Goal: Transaction & Acquisition: Subscribe to service/newsletter

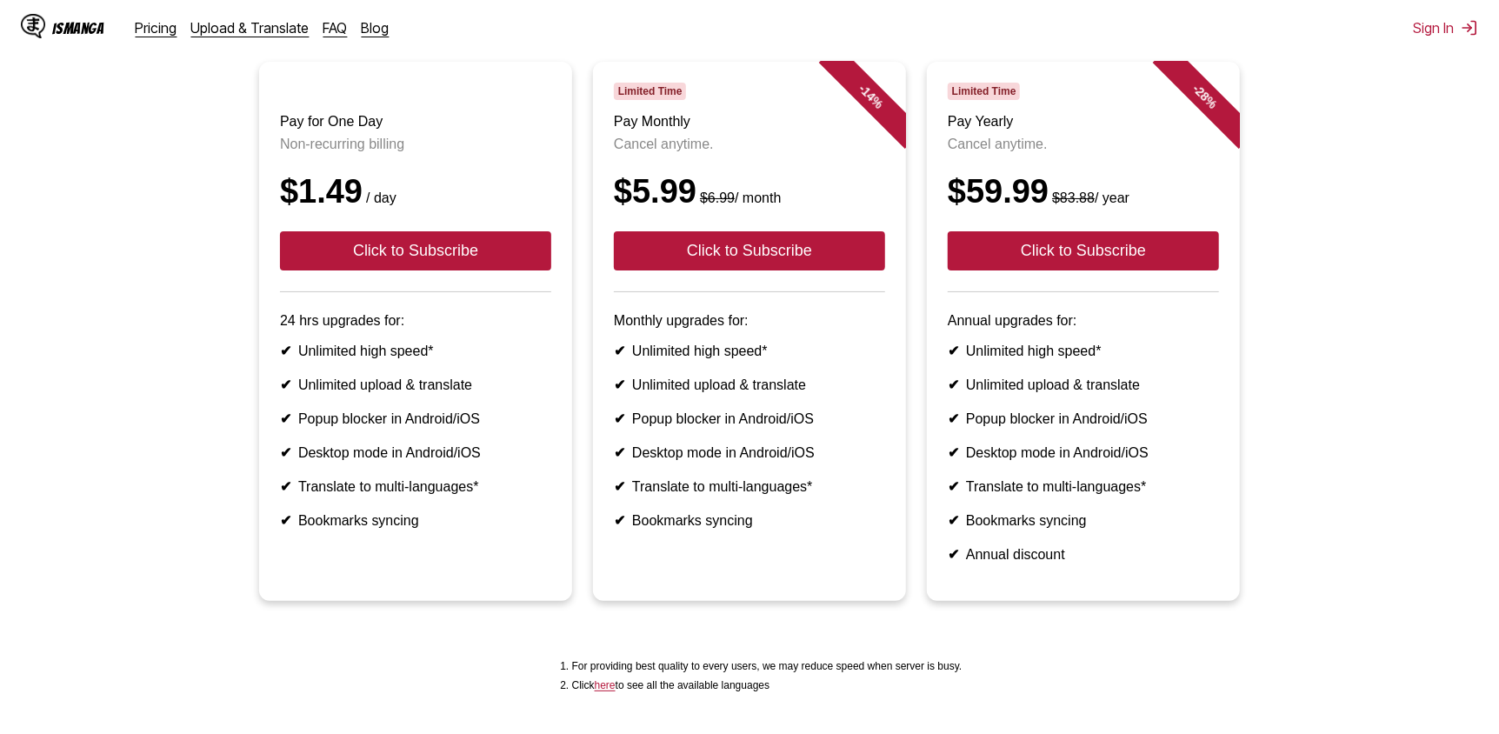
scroll to position [174, 0]
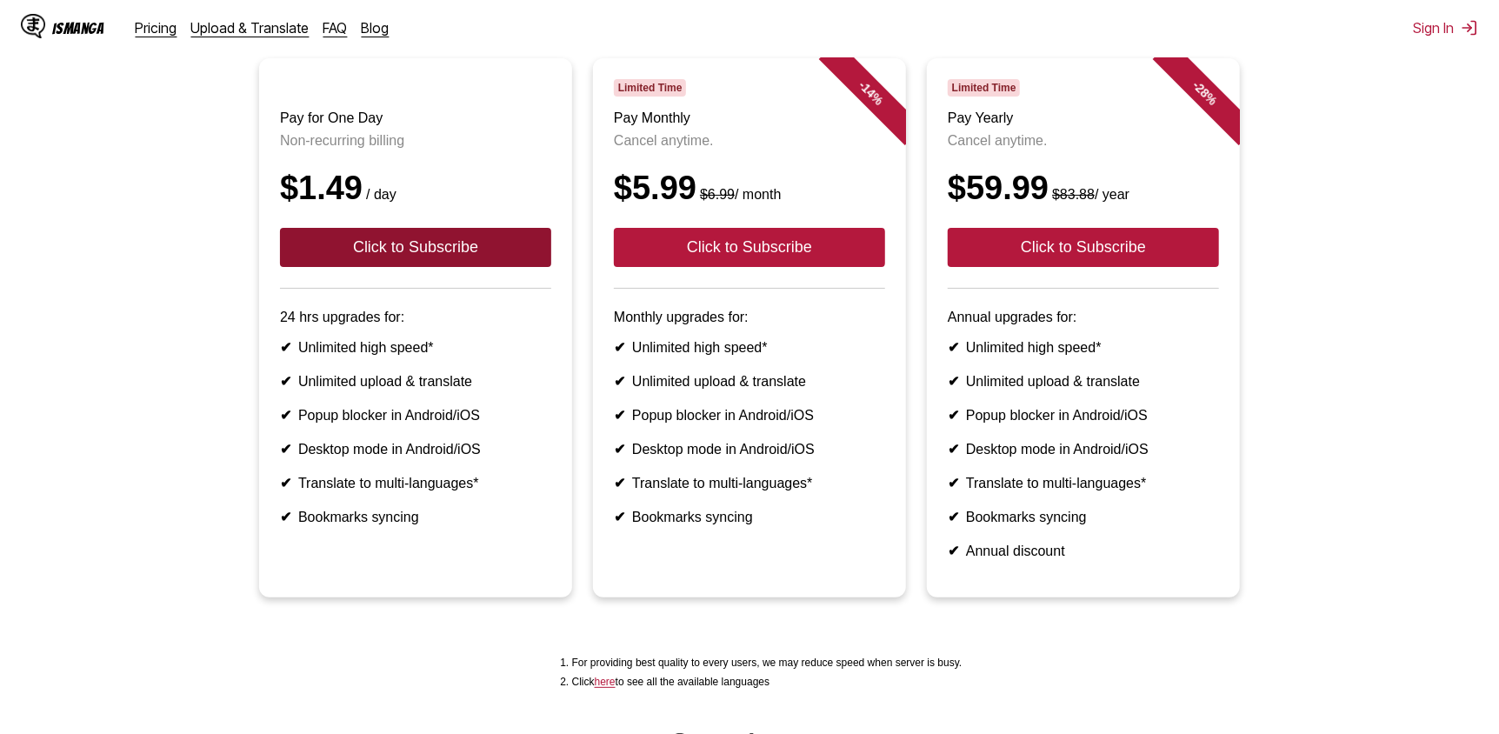
click at [442, 264] on button "Click to Subscribe" at bounding box center [415, 247] width 271 height 39
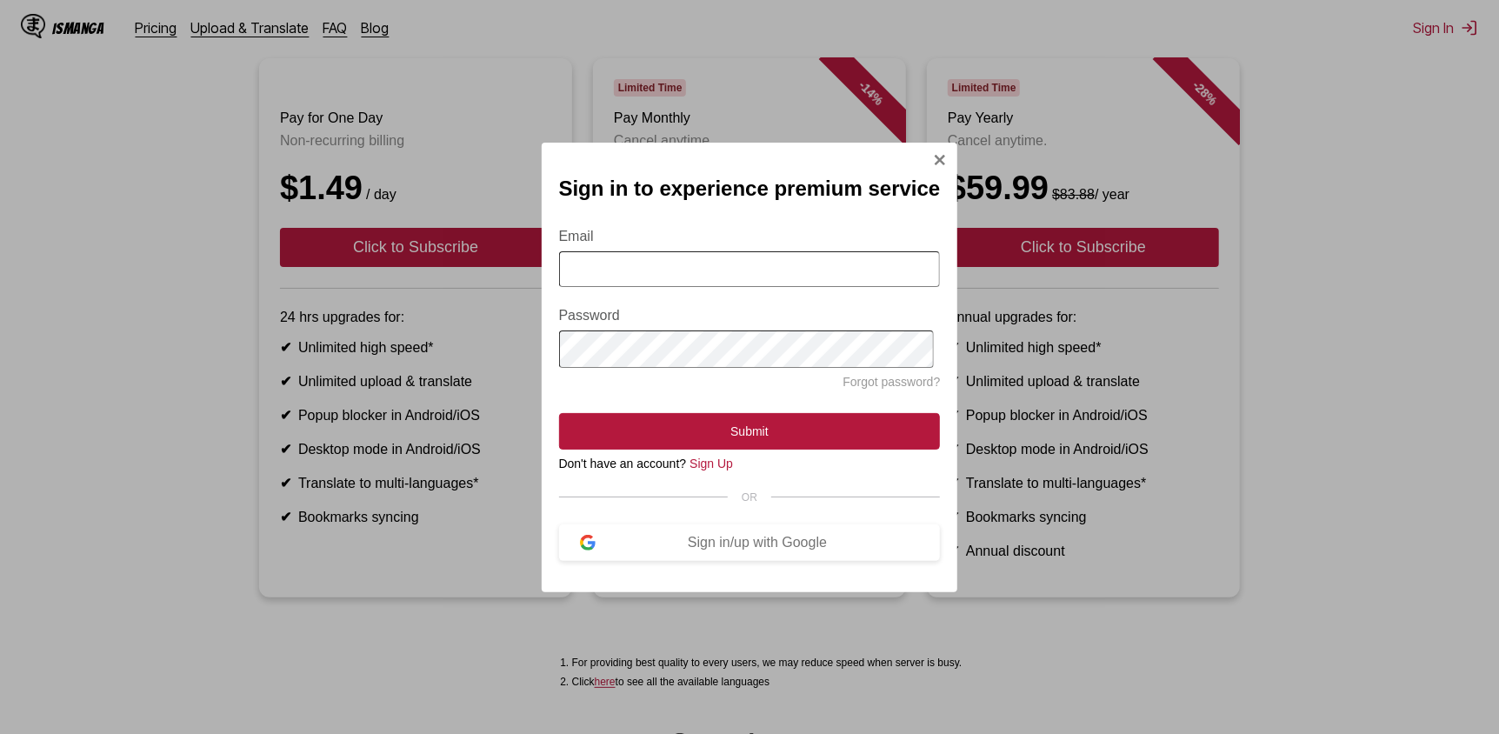
click at [644, 257] on input "Email" at bounding box center [750, 269] width 382 height 36
click at [1347, 535] on div "Sign in to experience premium service Email Password Forgot password? Submit Do…" at bounding box center [749, 367] width 1499 height 734
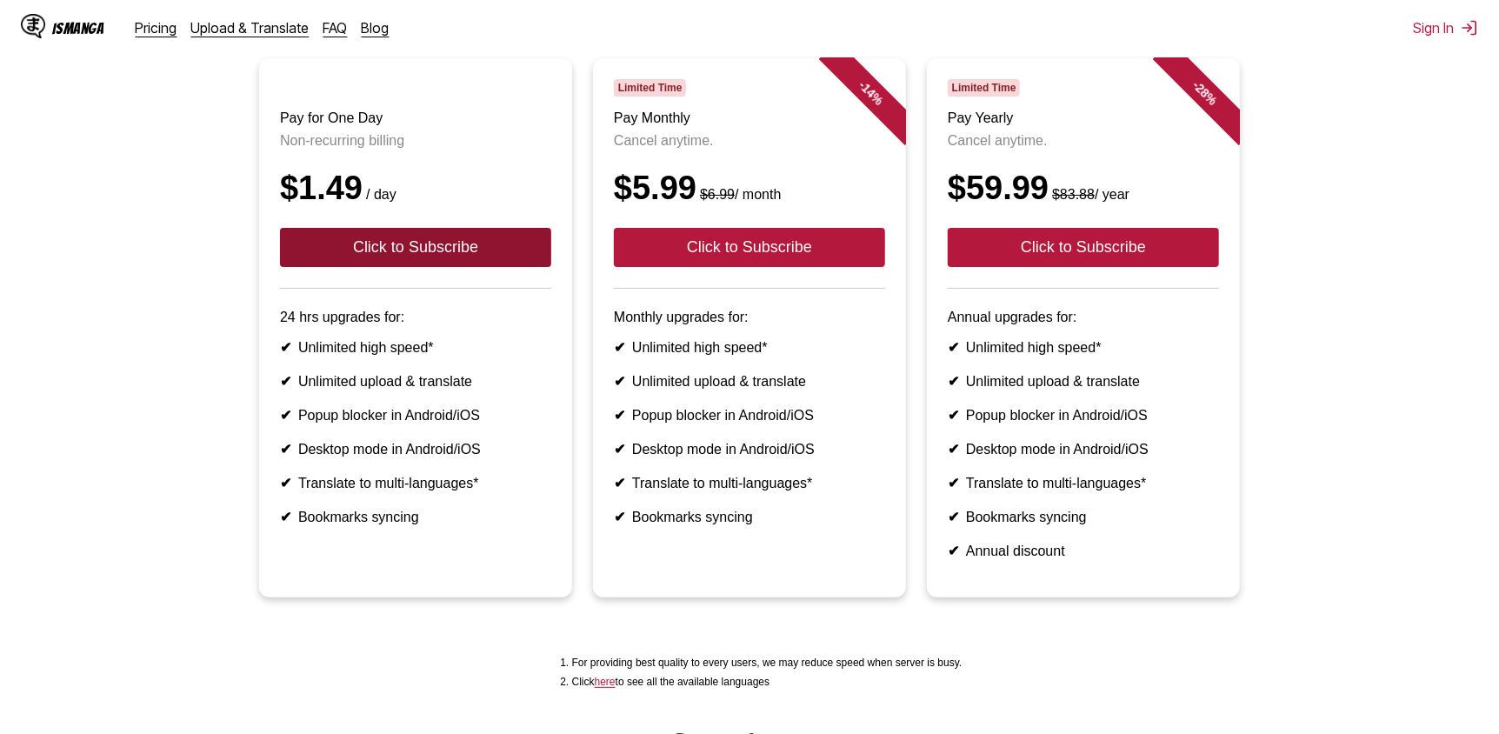
scroll to position [86, 0]
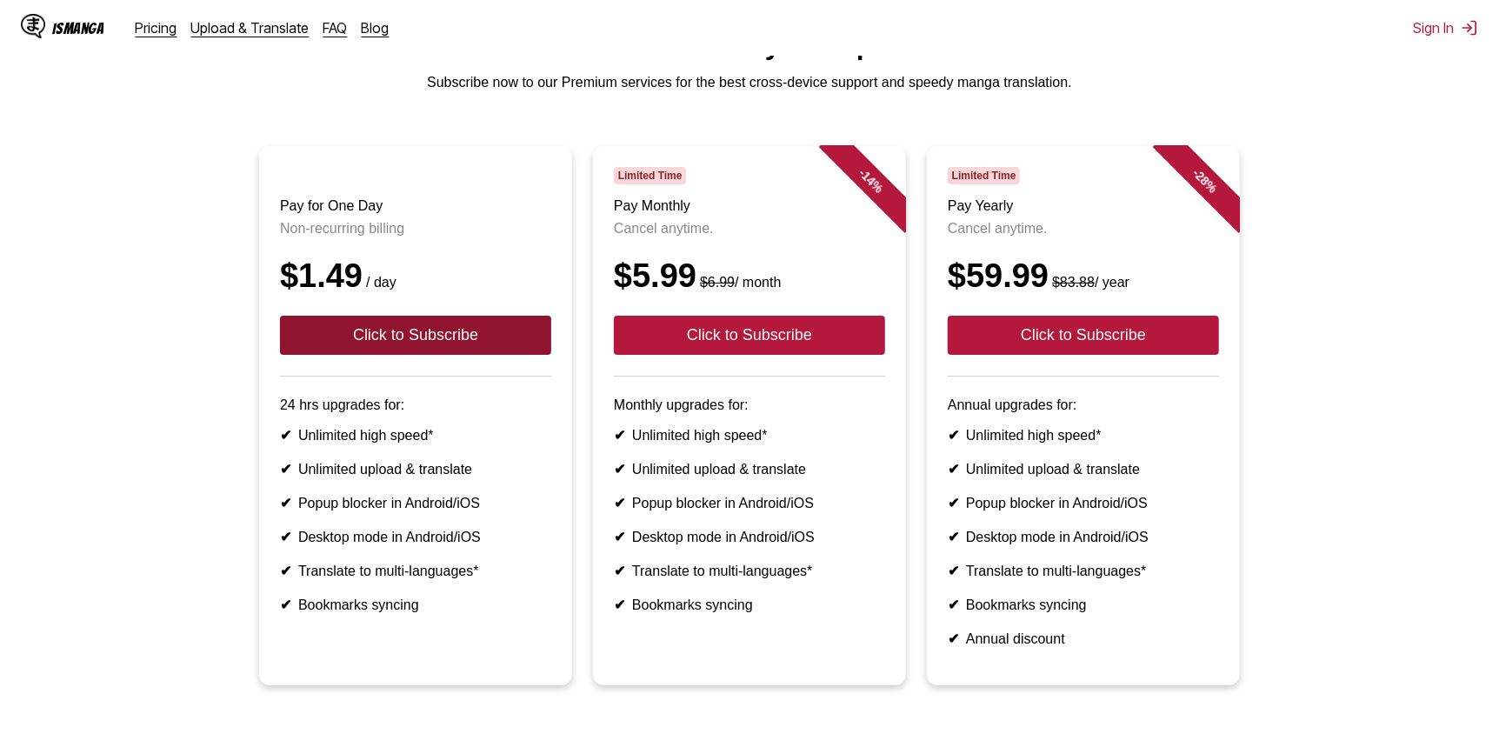
click at [425, 352] on button "Click to Subscribe" at bounding box center [415, 335] width 271 height 39
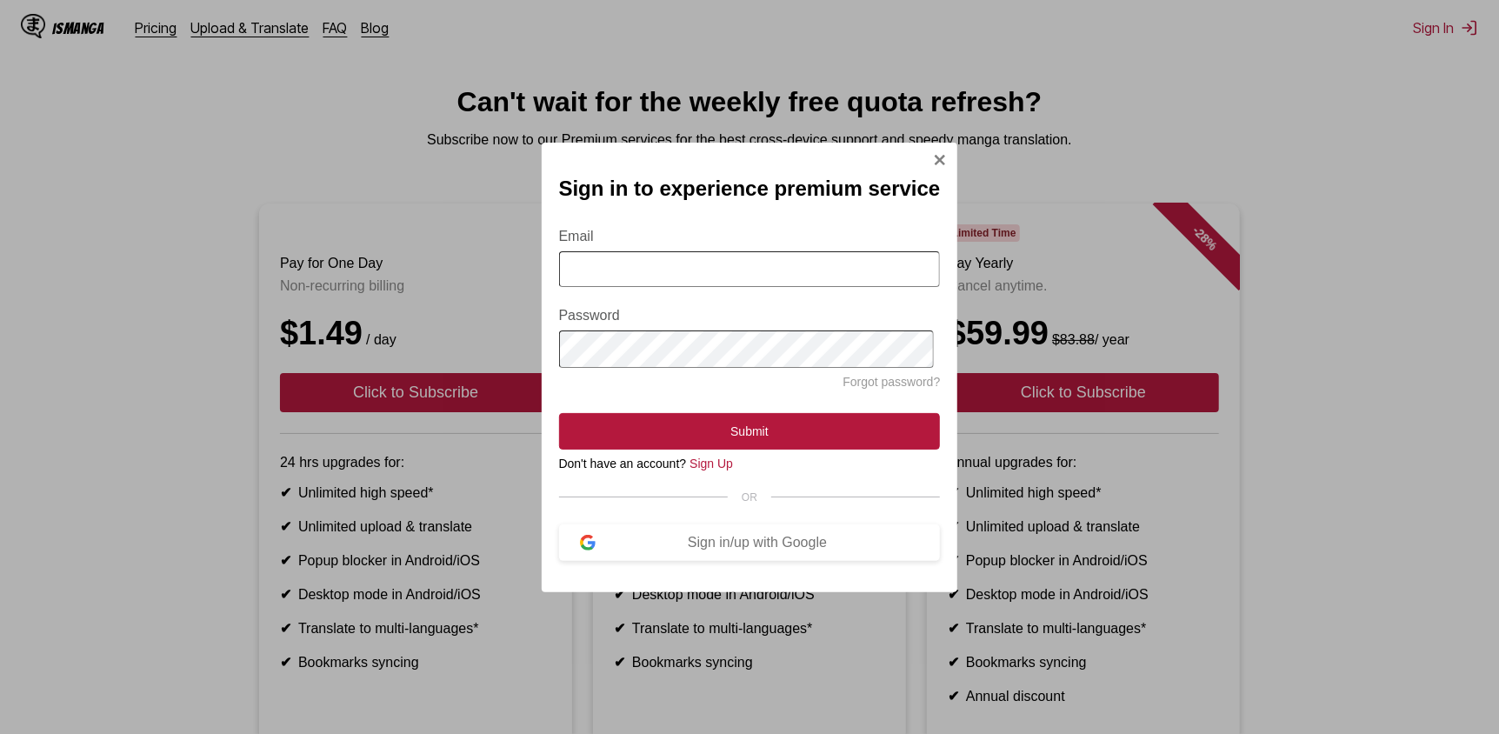
scroll to position [0, 0]
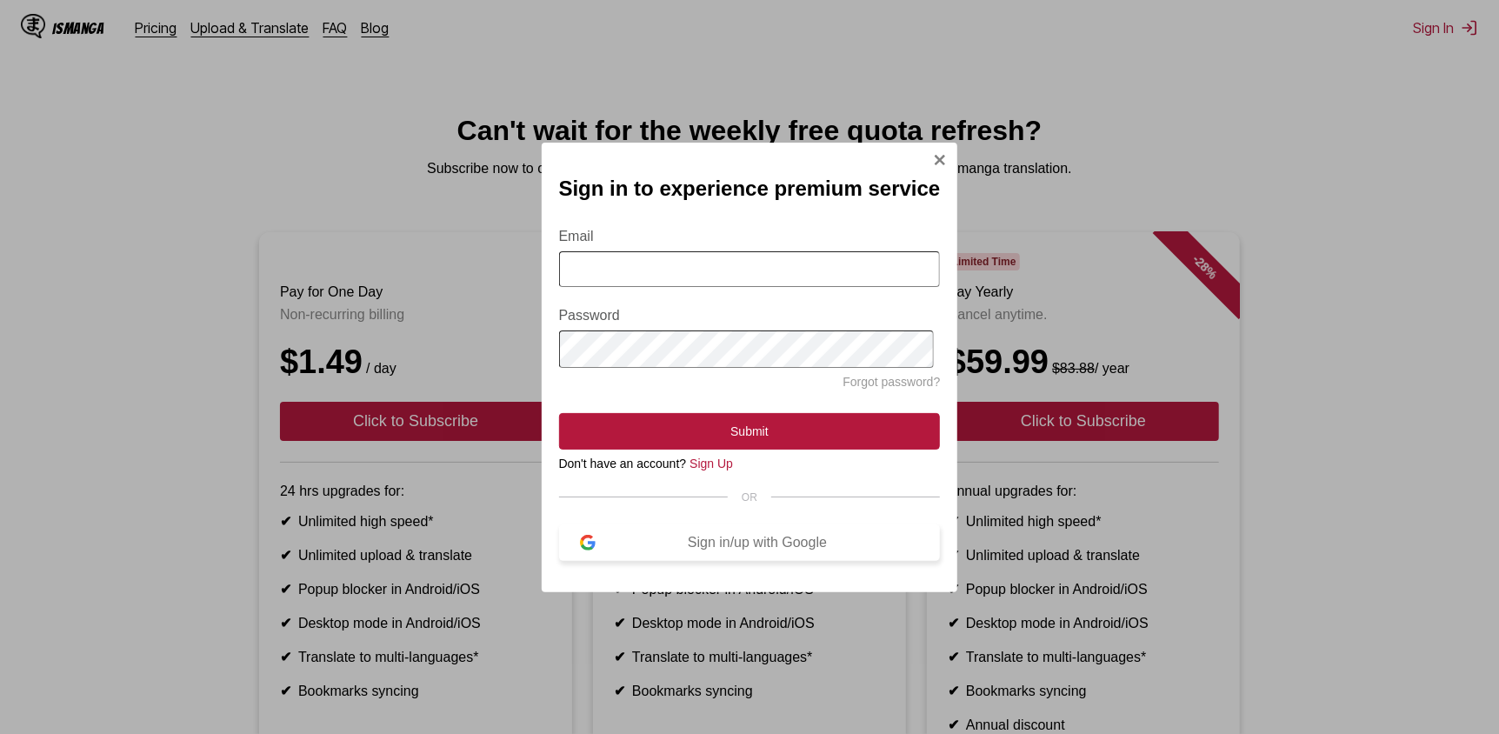
click at [829, 550] on div "Sign in/up with Google" at bounding box center [758, 543] width 324 height 16
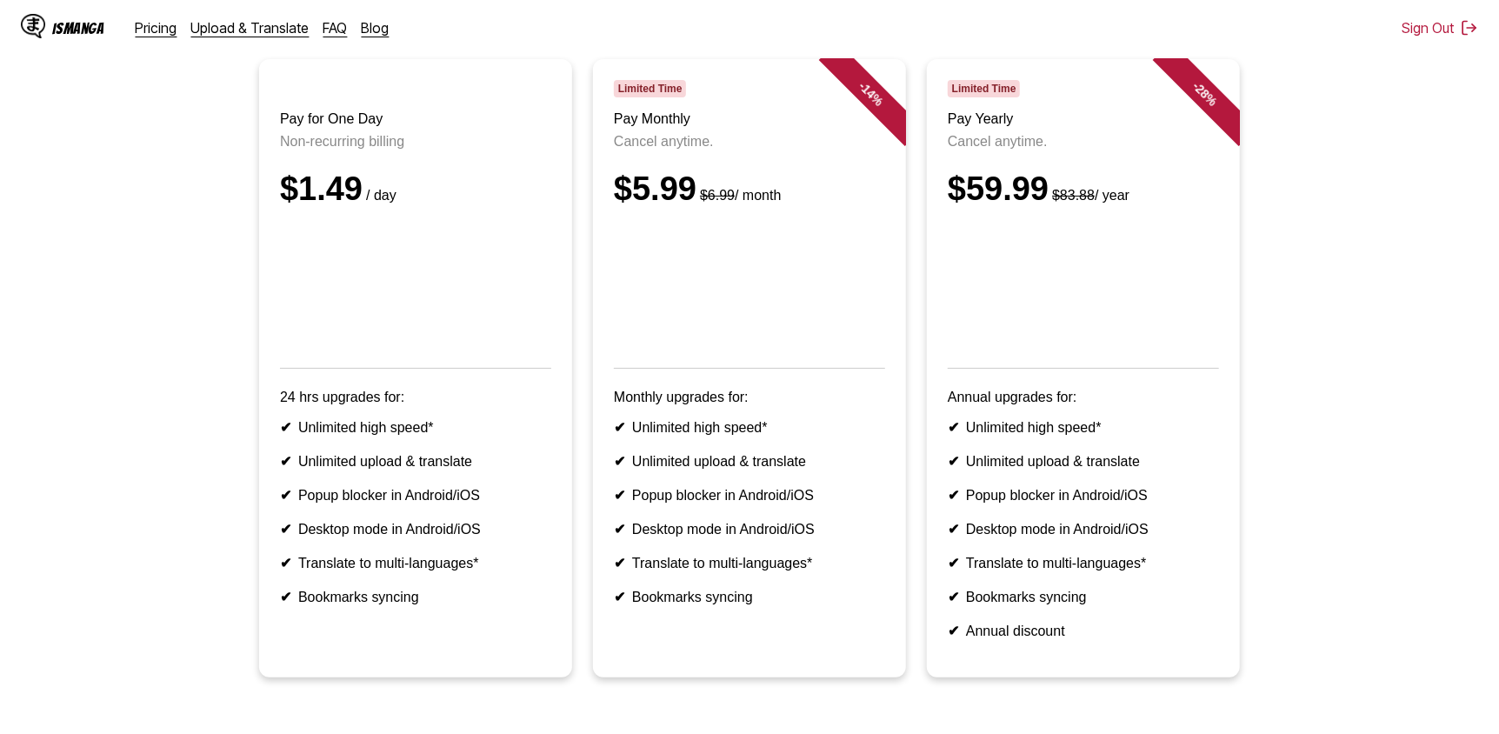
scroll to position [174, 0]
